Goal: Information Seeking & Learning: Find specific fact

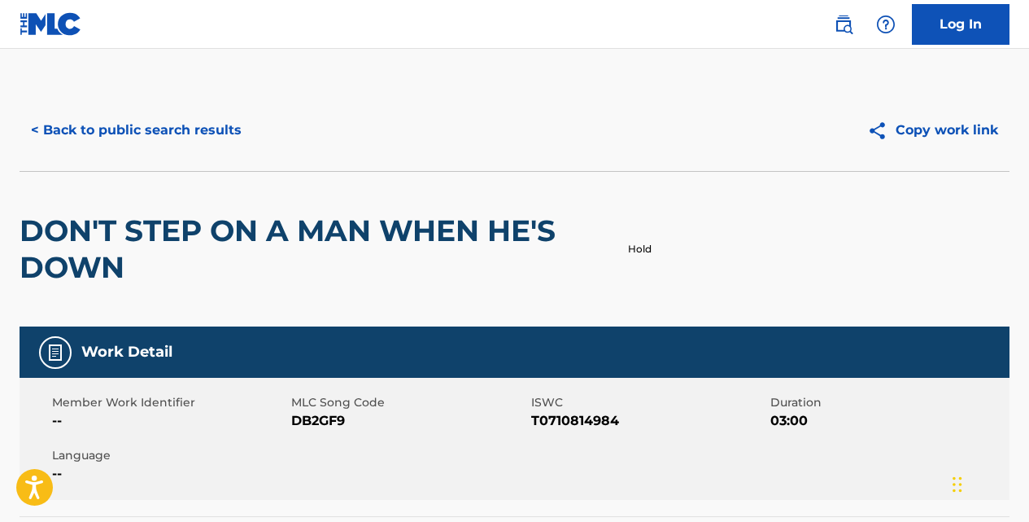
click at [218, 132] on button "< Back to public search results" at bounding box center [137, 130] width 234 height 41
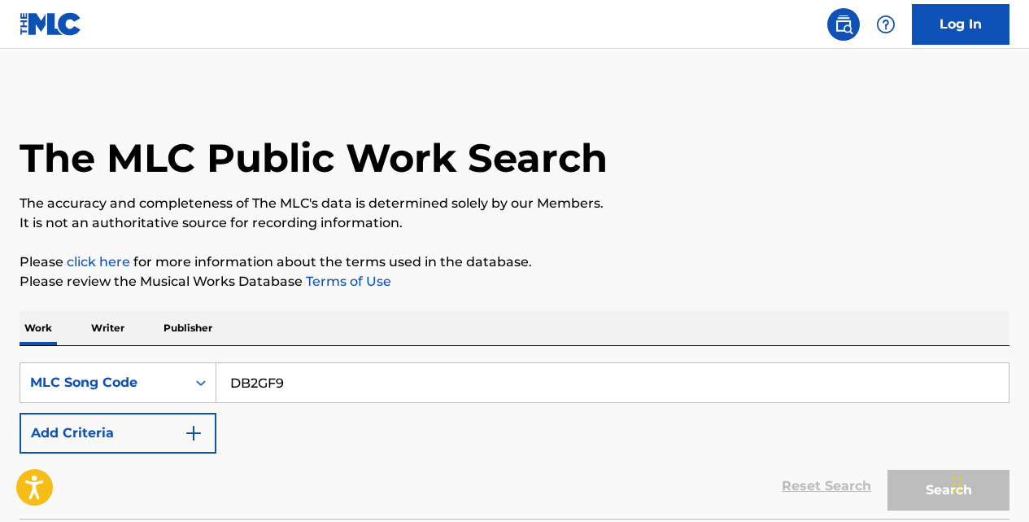
scroll to position [134, 0]
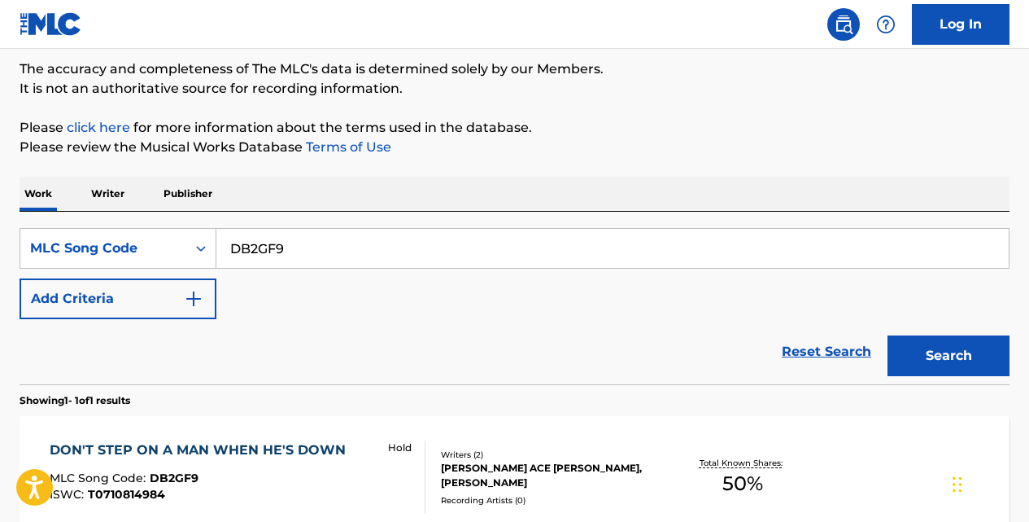
click at [846, 352] on link "Reset Search" at bounding box center [827, 352] width 106 height 36
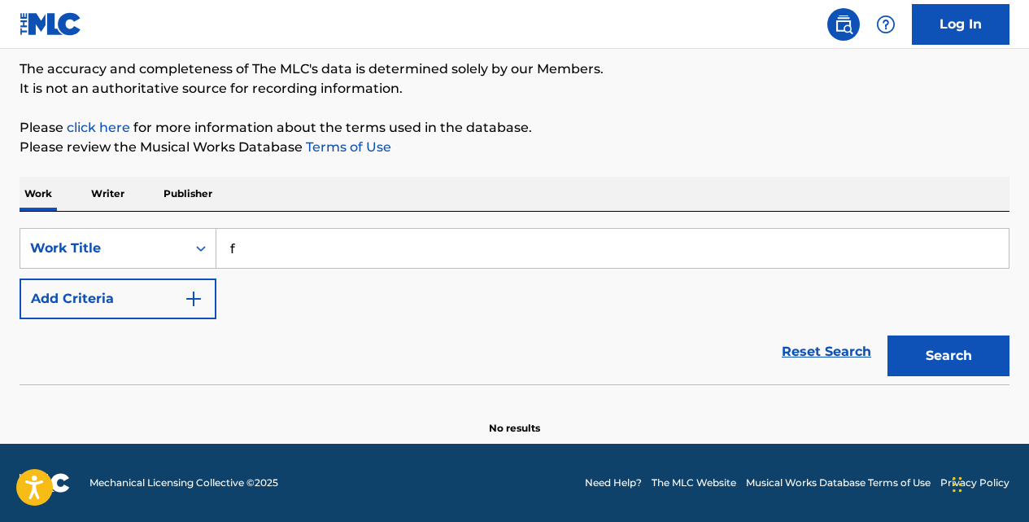
click at [291, 254] on input "f" at bounding box center [612, 248] width 793 height 39
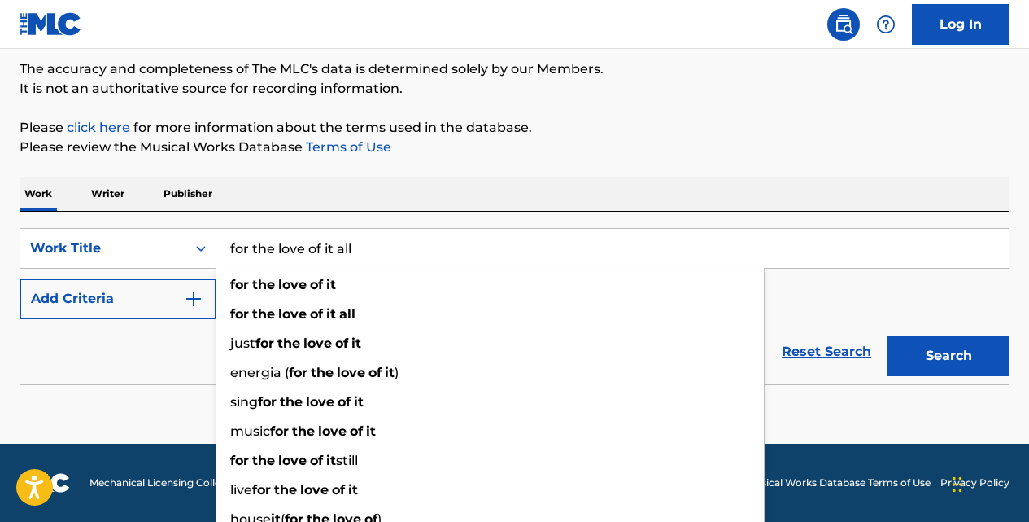
type input "for the love of it all"
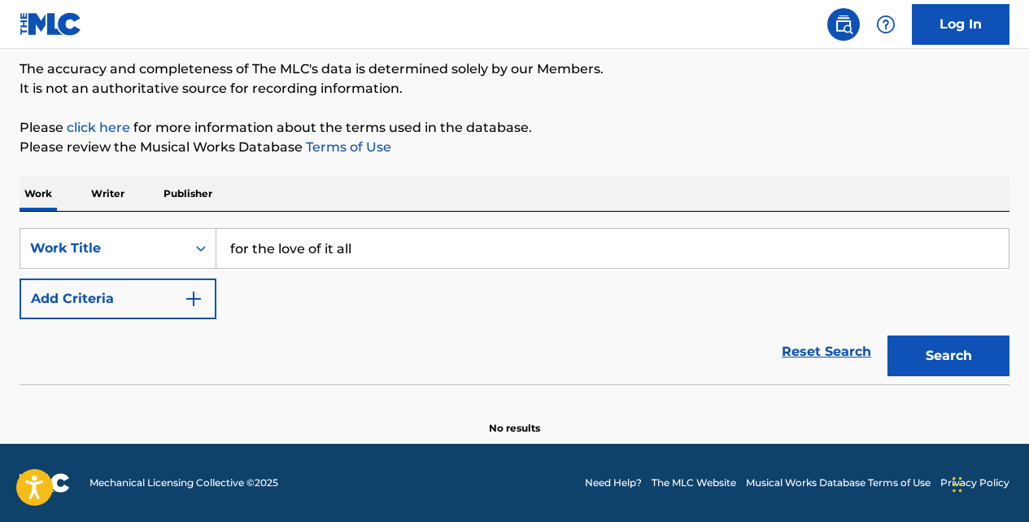
click at [190, 299] on img "Search Form" at bounding box center [194, 299] width 20 height 20
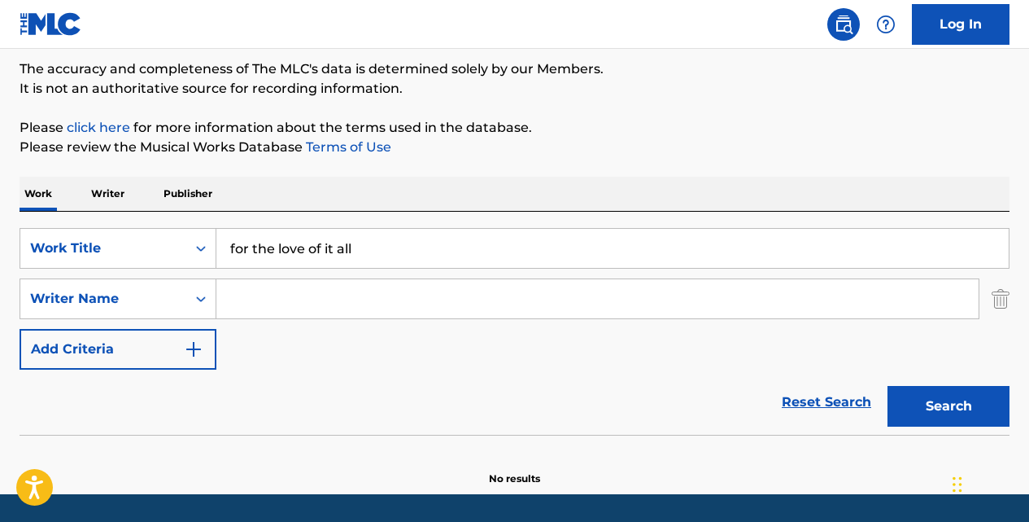
click at [246, 310] on input "Search Form" at bounding box center [597, 298] width 763 height 39
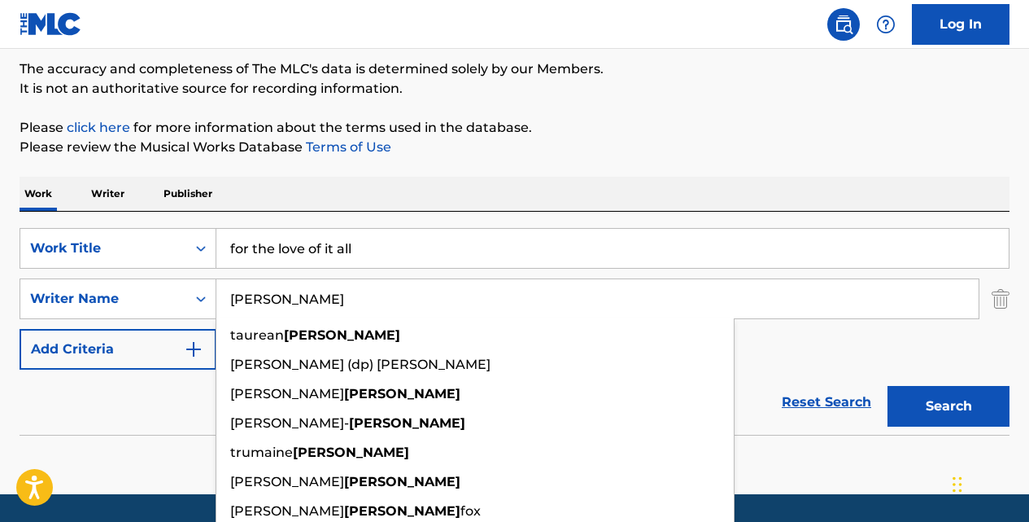
type input "[PERSON_NAME]"
click at [888, 386] on button "Search" at bounding box center [949, 406] width 122 height 41
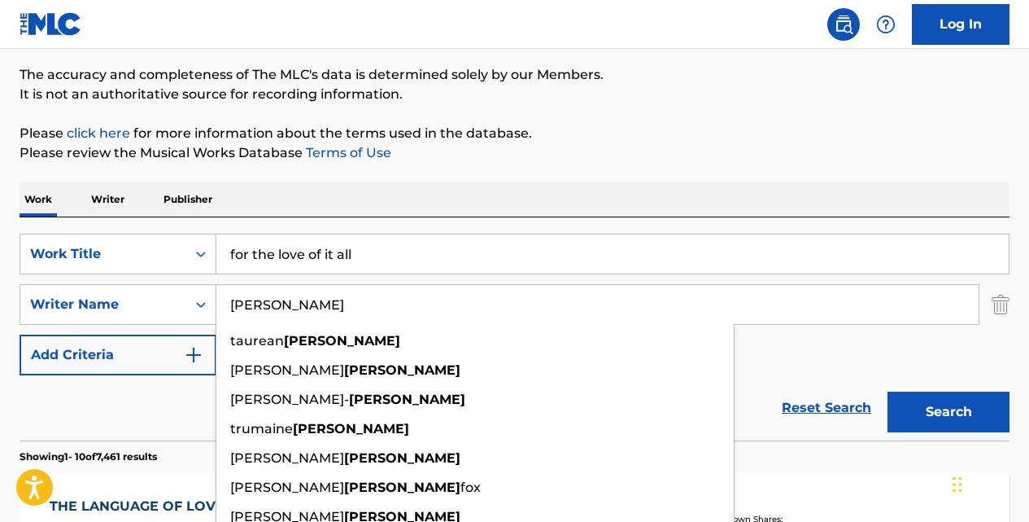
scroll to position [298, 0]
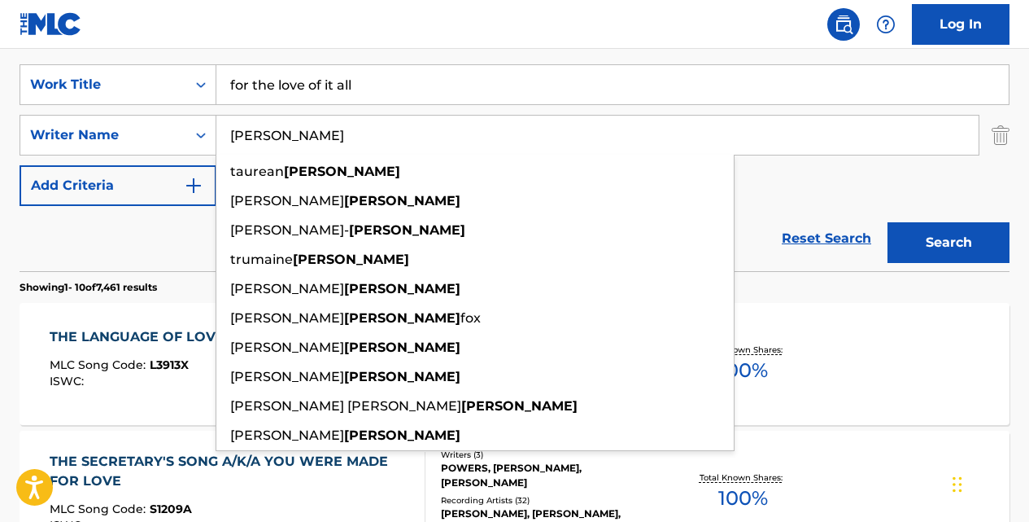
click at [813, 244] on link "Reset Search" at bounding box center [827, 239] width 106 height 36
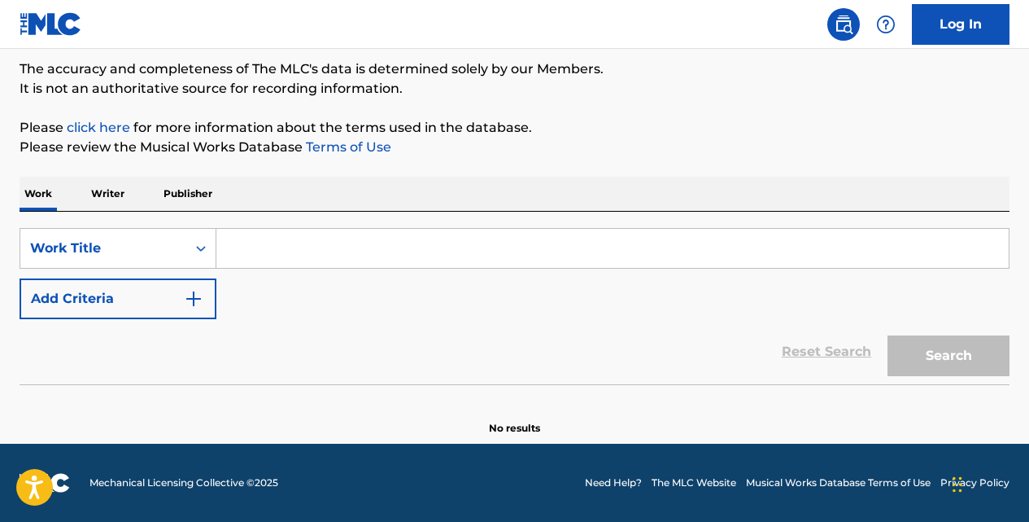
scroll to position [134, 0]
click at [205, 250] on icon "Search Form" at bounding box center [201, 248] width 16 height 16
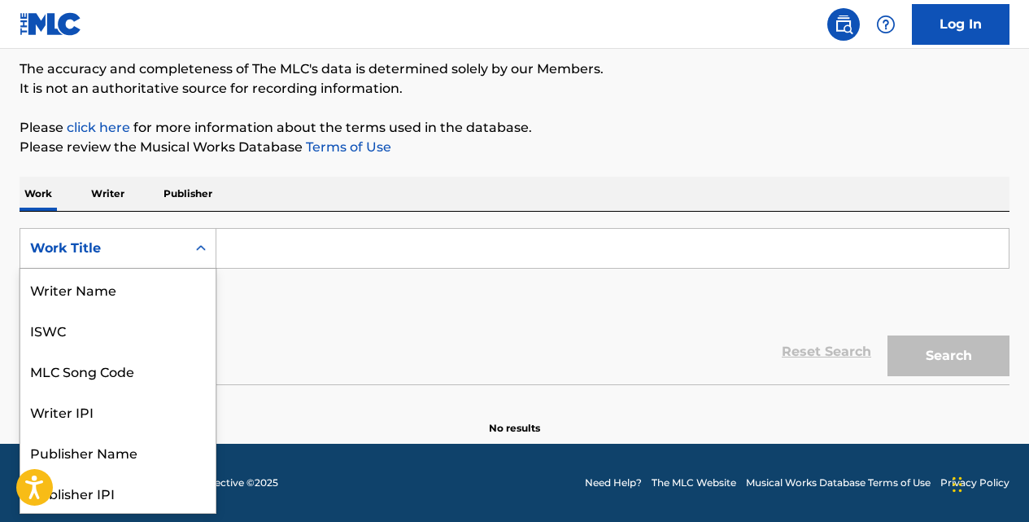
scroll to position [81, 0]
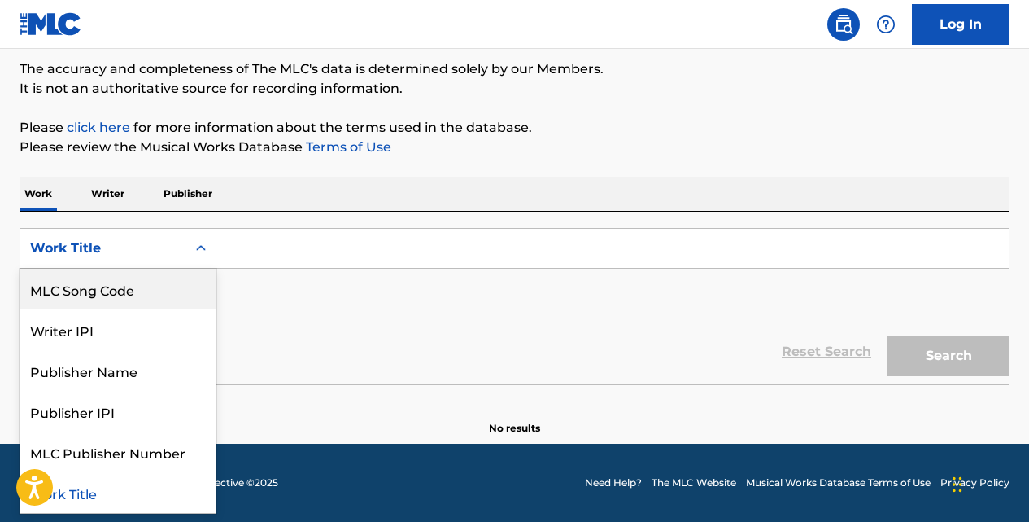
click at [188, 282] on div "MLC Song Code" at bounding box center [117, 289] width 195 height 41
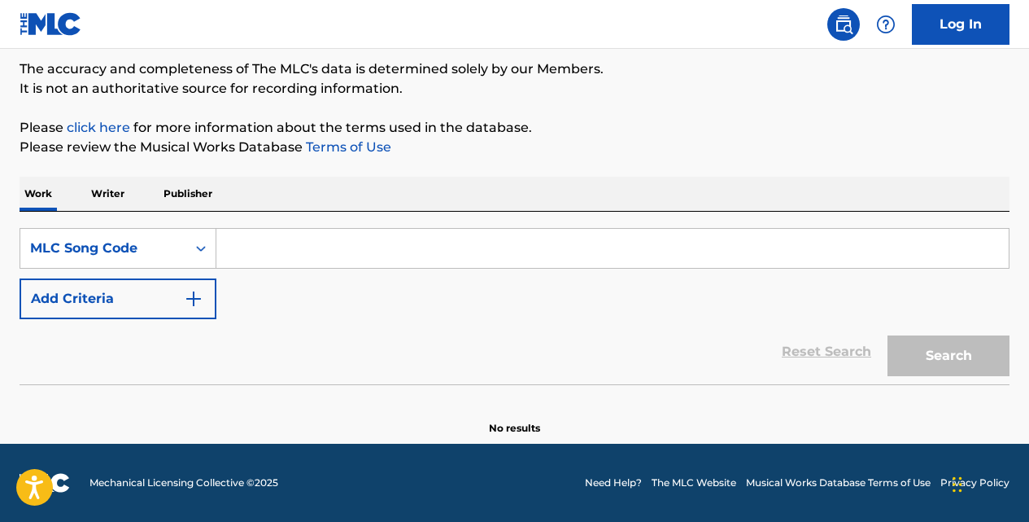
click at [263, 249] on input "Search Form" at bounding box center [612, 248] width 793 height 39
paste input "FA3WBT"
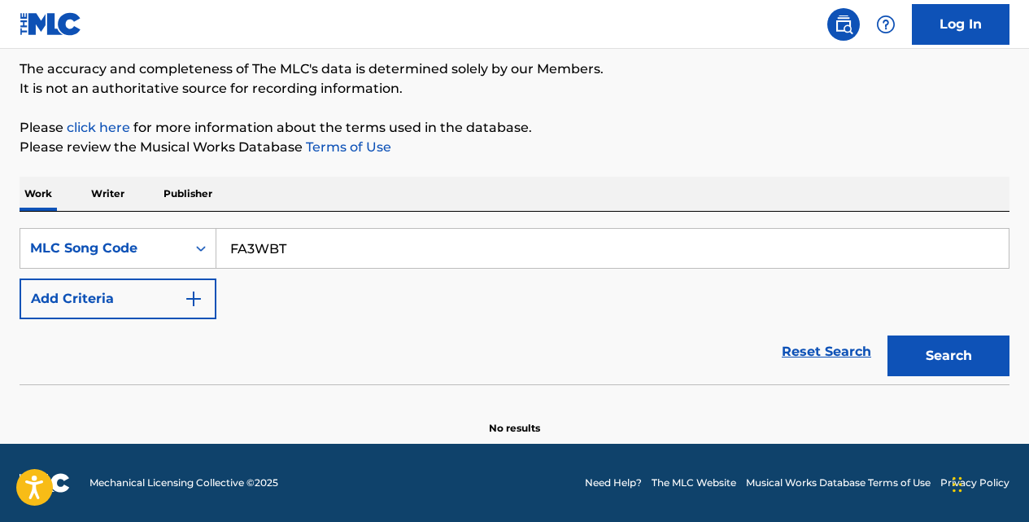
type input "FA3WBT"
click at [888, 335] on button "Search" at bounding box center [949, 355] width 122 height 41
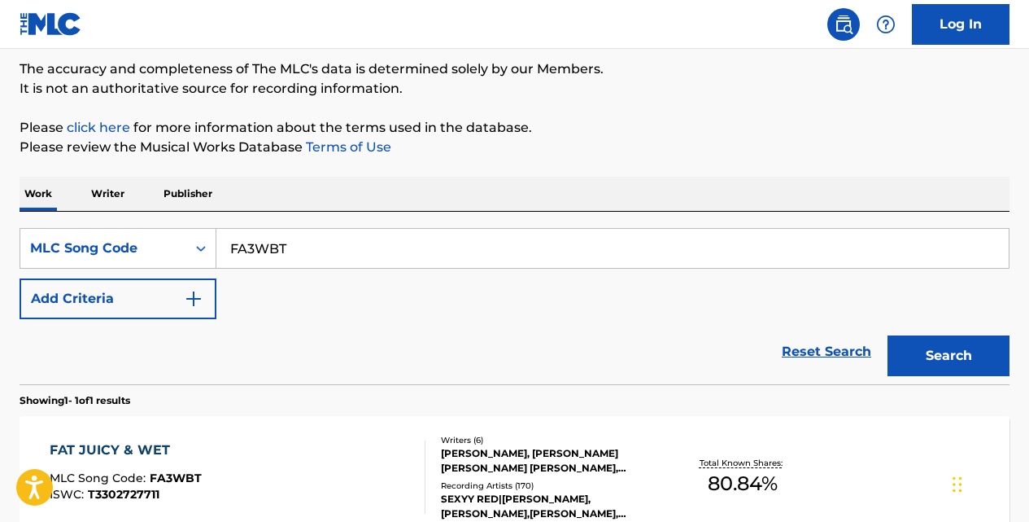
scroll to position [226, 0]
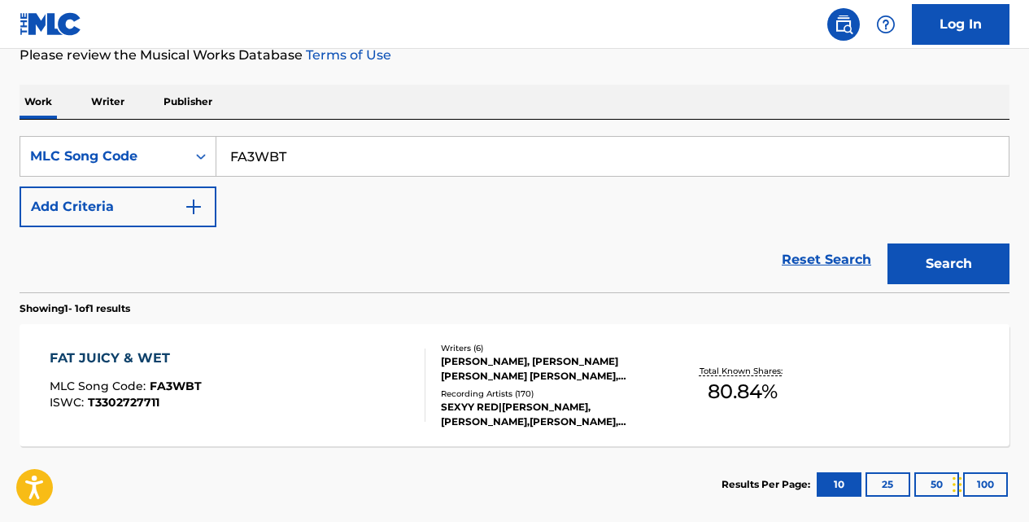
click at [160, 363] on div "FAT JUICY & WET" at bounding box center [126, 358] width 152 height 20
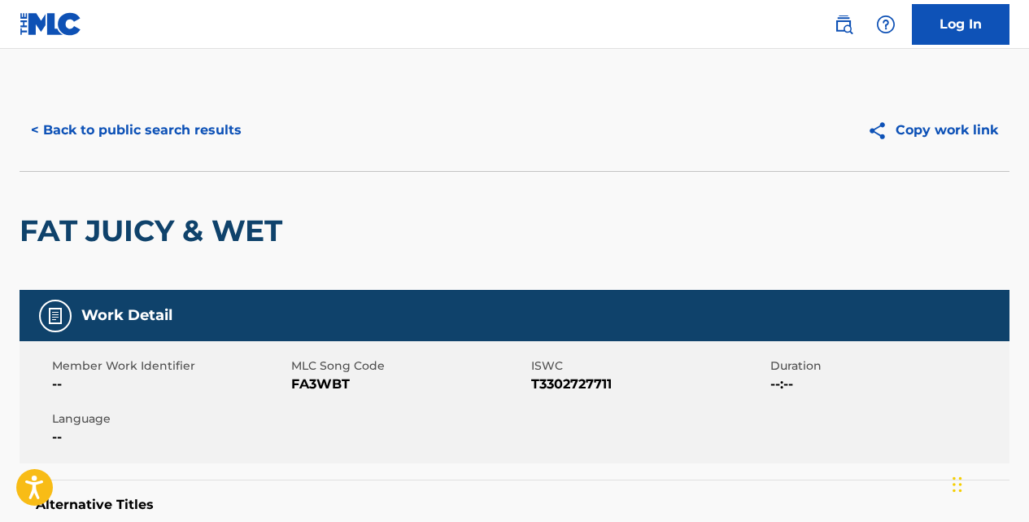
click at [227, 130] on button "< Back to public search results" at bounding box center [137, 130] width 234 height 41
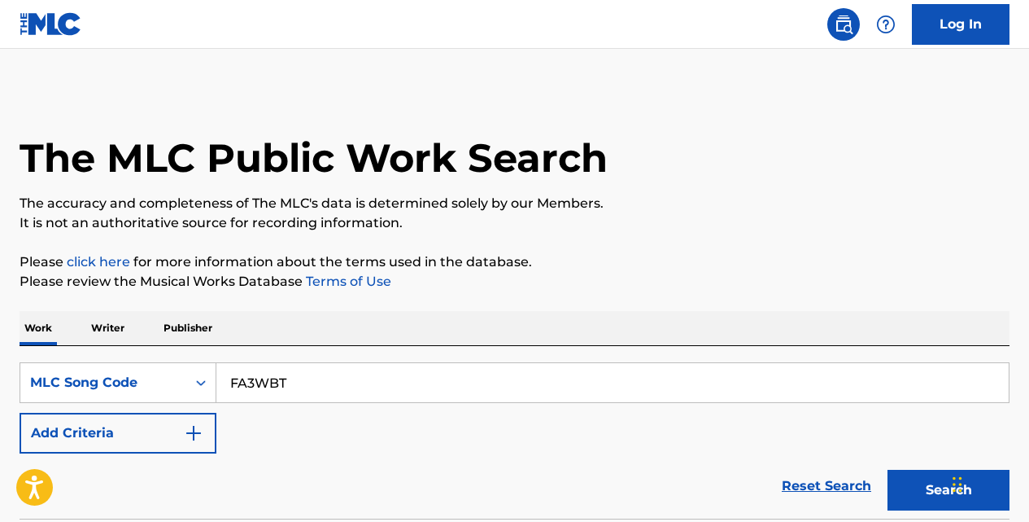
scroll to position [226, 0]
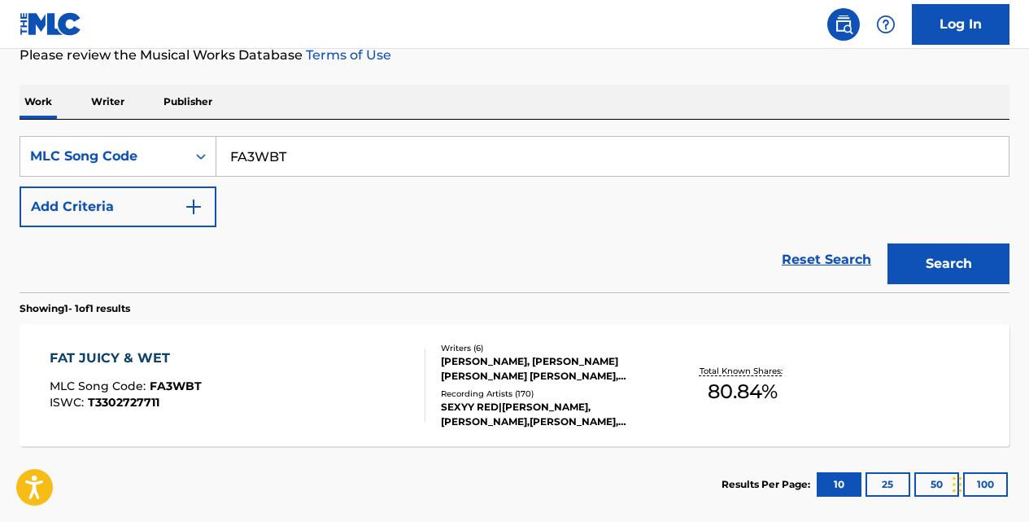
click at [303, 142] on input "FA3WBT" at bounding box center [612, 156] width 793 height 39
type input "F"
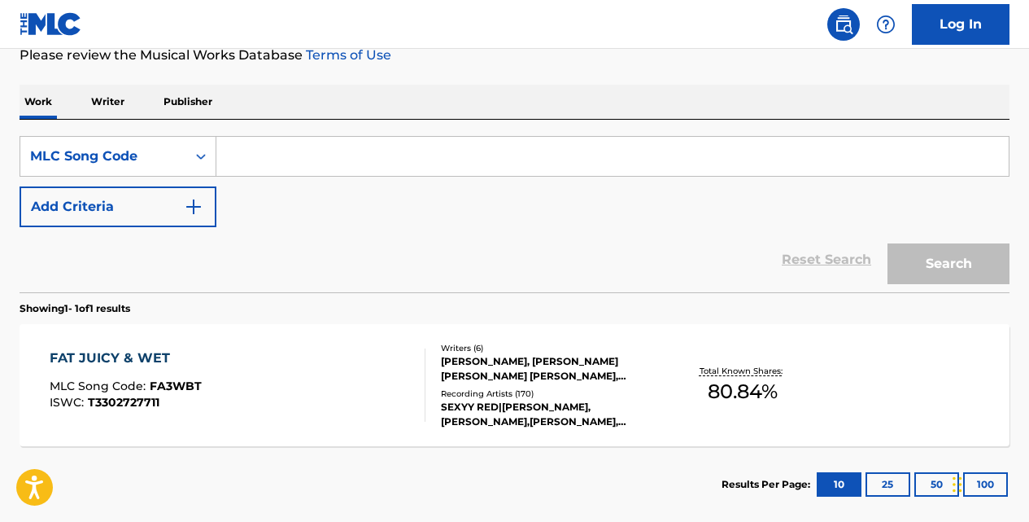
paste input "ZA0VN8"
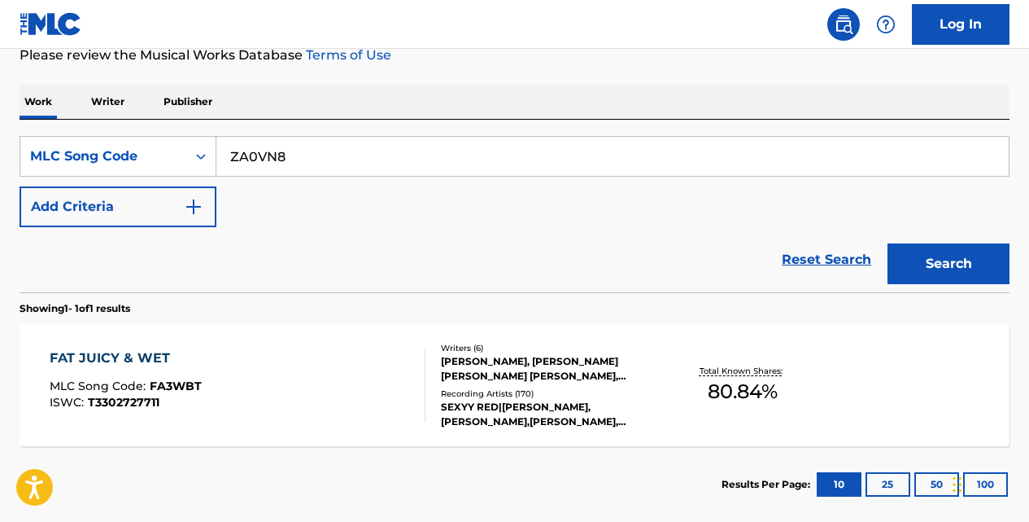
type input "ZA0VN8"
click at [888, 243] on button "Search" at bounding box center [949, 263] width 122 height 41
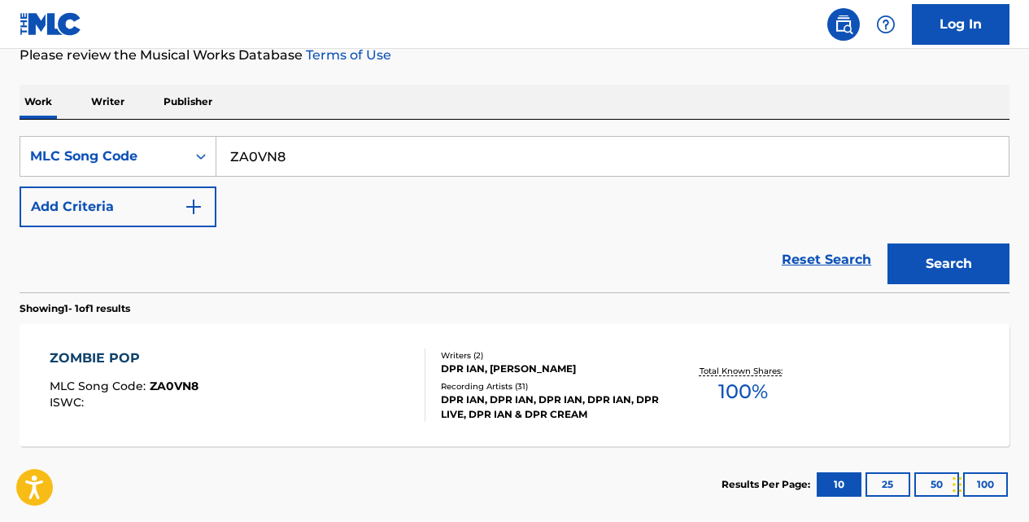
click at [129, 351] on div "ZOMBIE POP" at bounding box center [124, 358] width 149 height 20
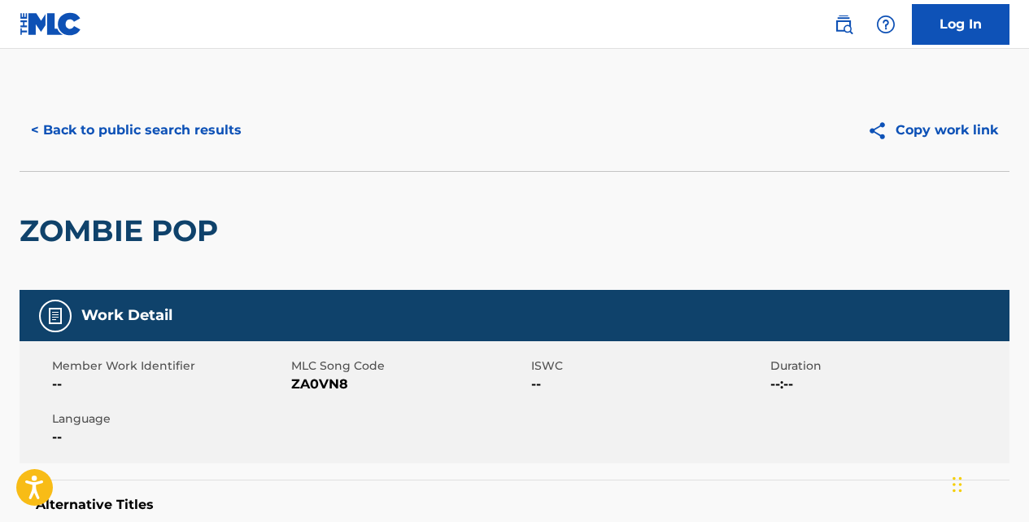
click at [152, 138] on button "< Back to public search results" at bounding box center [137, 130] width 234 height 41
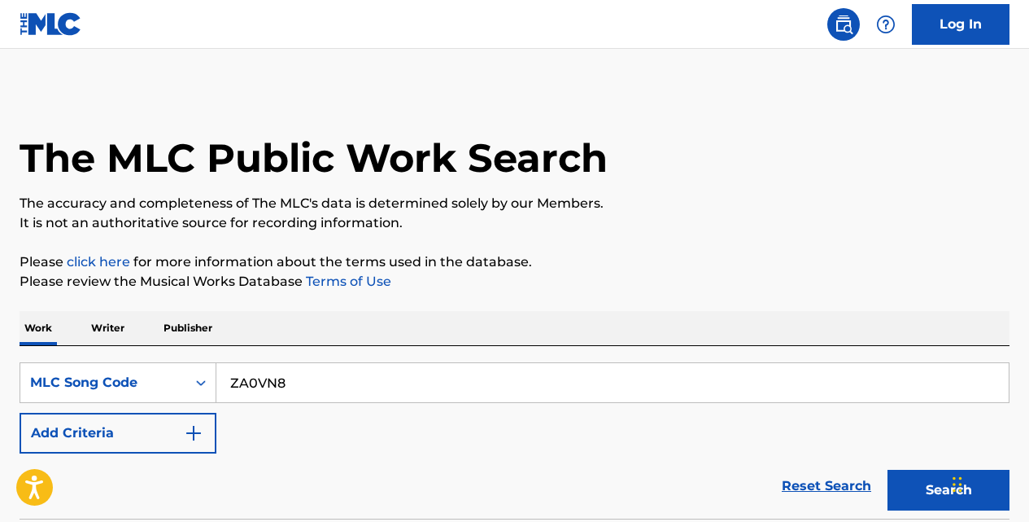
scroll to position [226, 0]
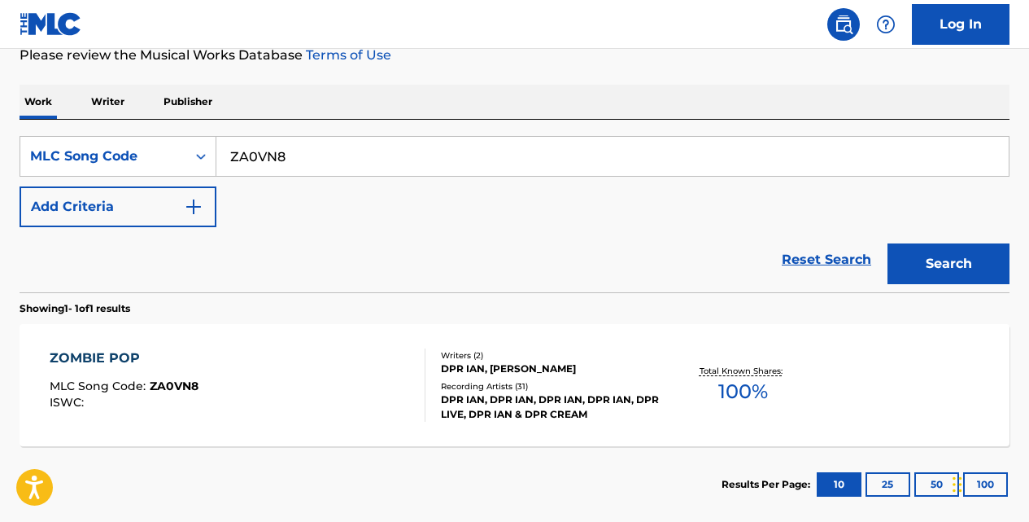
click at [309, 160] on input "ZA0VN8" at bounding box center [612, 156] width 793 height 39
type input "Z"
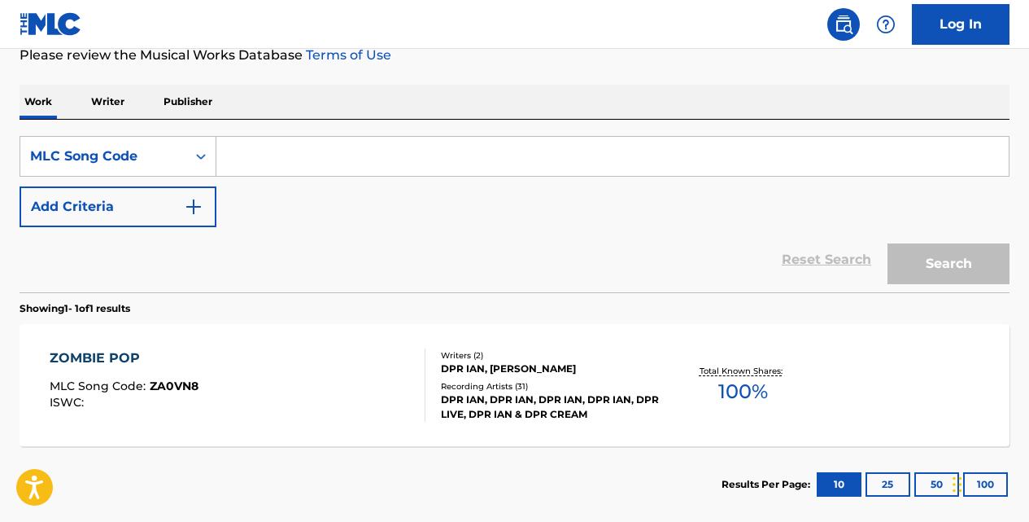
paste input "L57574"
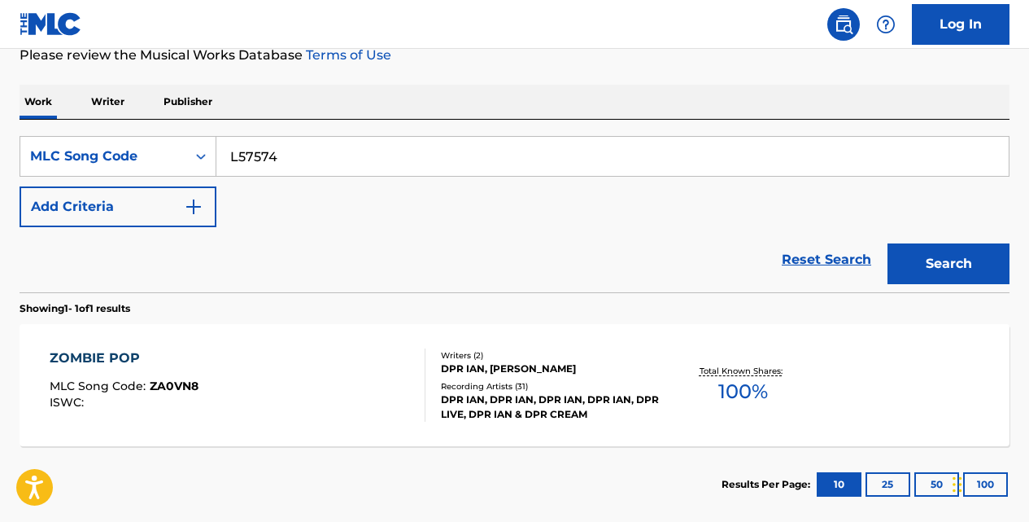
type input "L57574"
click at [888, 243] on button "Search" at bounding box center [949, 263] width 122 height 41
click at [158, 359] on div "LONELY SHEPHERD" at bounding box center [122, 358] width 145 height 20
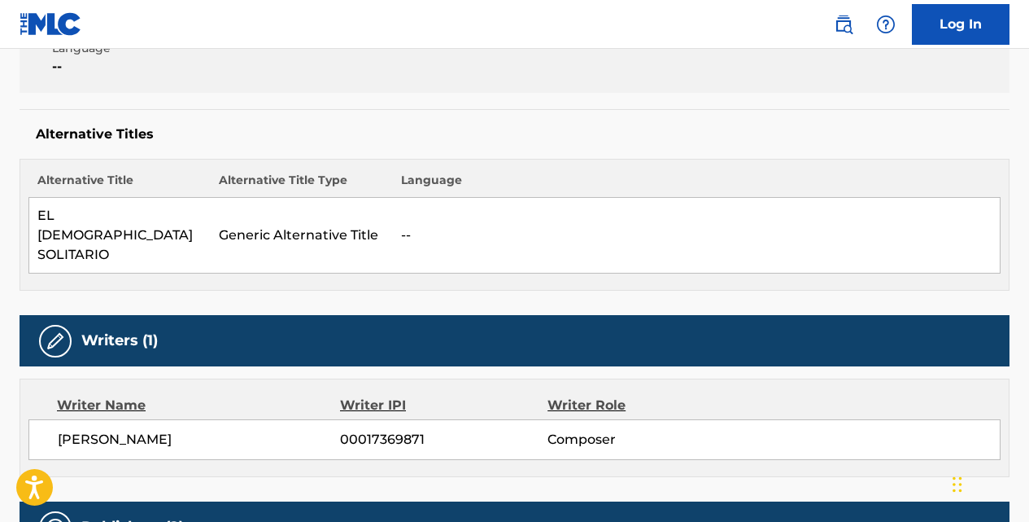
scroll to position [369, 0]
